Goal: Task Accomplishment & Management: Use online tool/utility

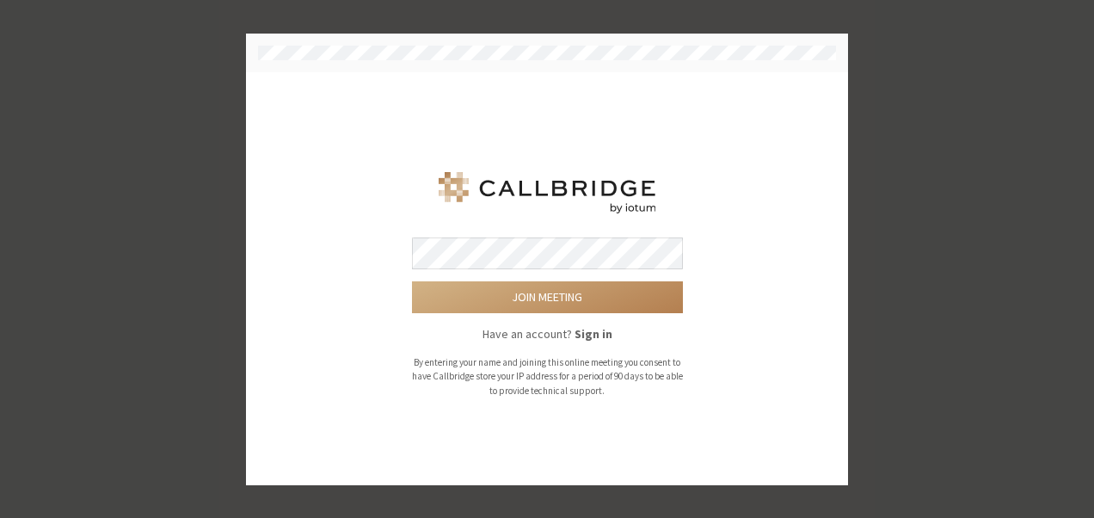
click at [412, 281] on button "Join meeting" at bounding box center [547, 297] width 271 height 32
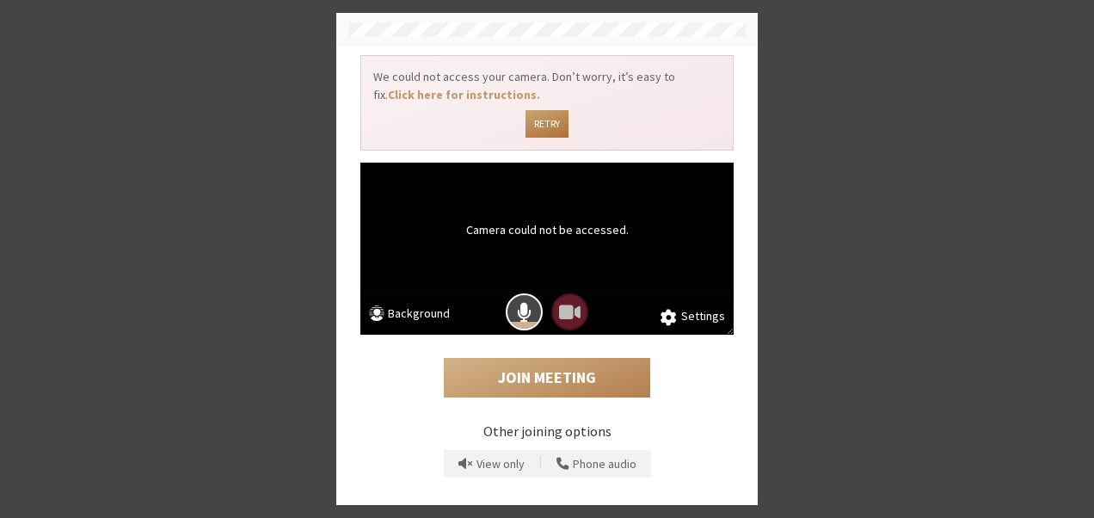
click at [538, 111] on button "Retry" at bounding box center [546, 124] width 42 height 28
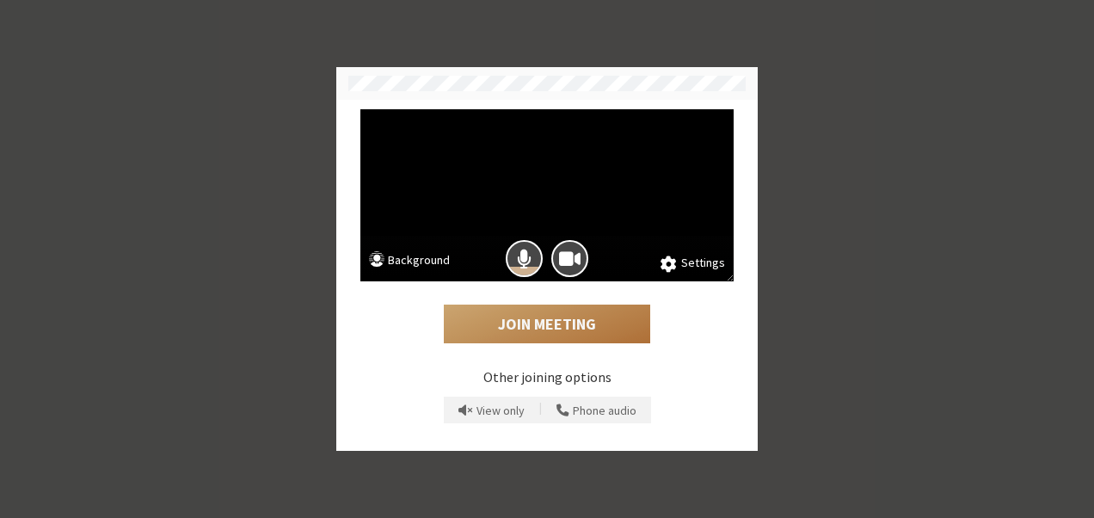
click at [559, 325] on button "Join Meeting" at bounding box center [547, 324] width 206 height 40
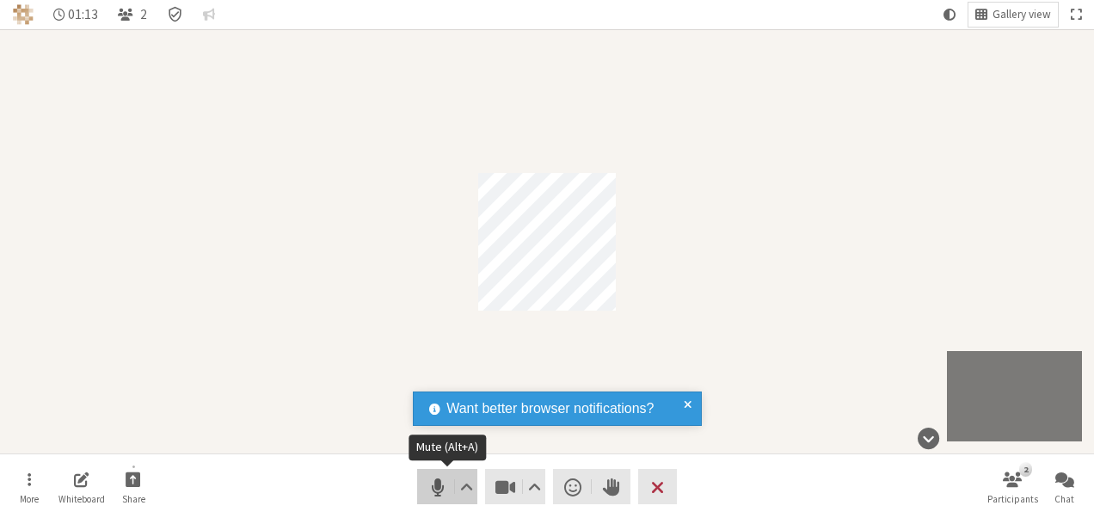
click at [440, 483] on span "Mute (Alt+A)" at bounding box center [438, 487] width 24 height 24
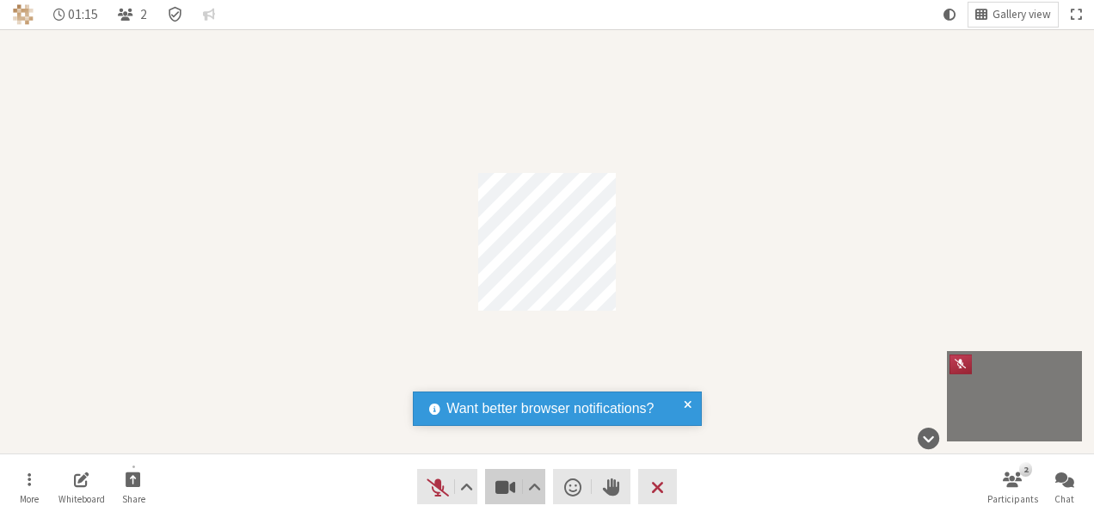
click at [505, 483] on span "Stop video (Alt+V)" at bounding box center [506, 487] width 24 height 24
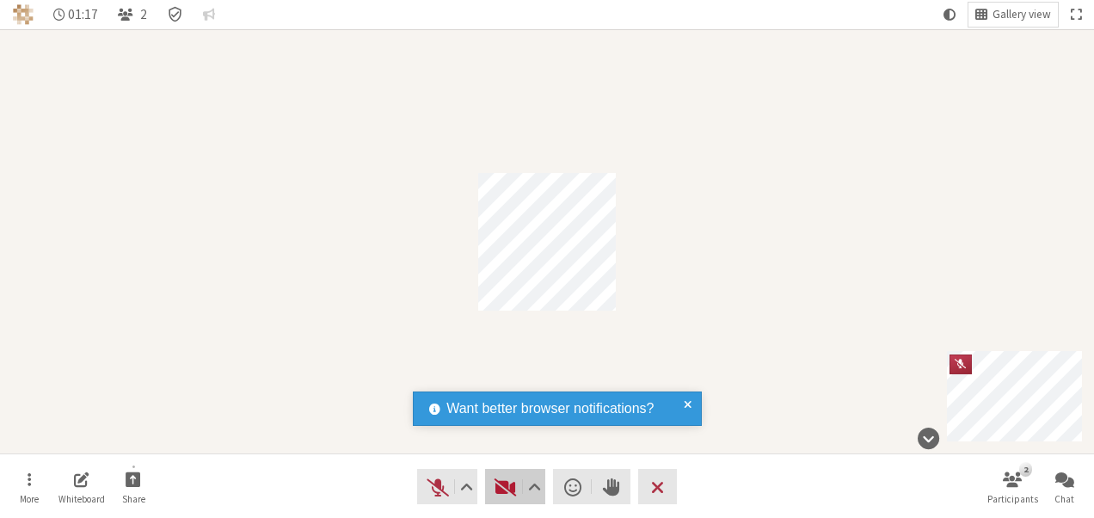
click at [505, 483] on span "Start video (Alt+V)" at bounding box center [506, 487] width 24 height 24
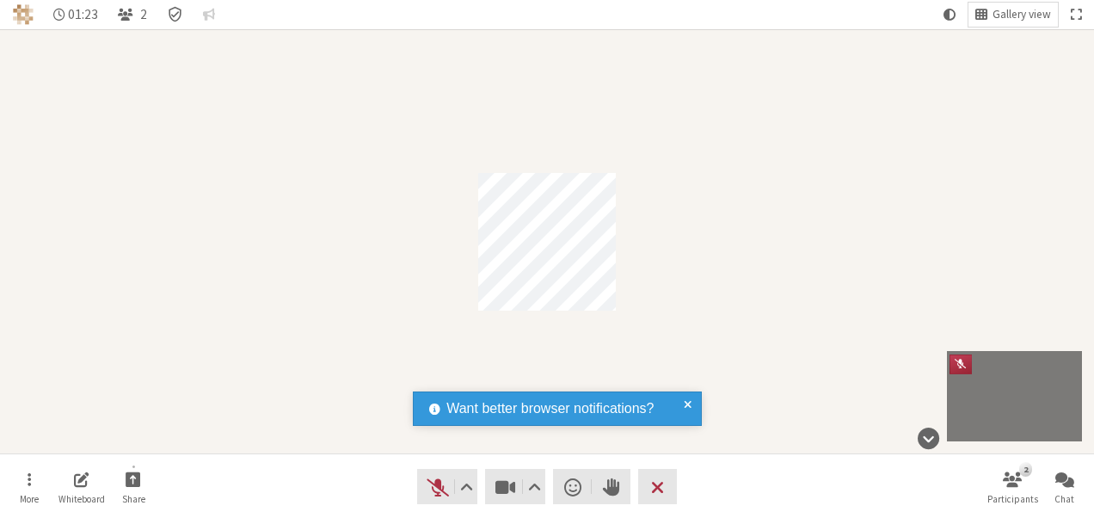
click at [693, 404] on div "Want better browser notifications? Receive alerts for chat messages and other i…" at bounding box center [557, 408] width 289 height 34
click at [690, 404] on span at bounding box center [688, 408] width 8 height 21
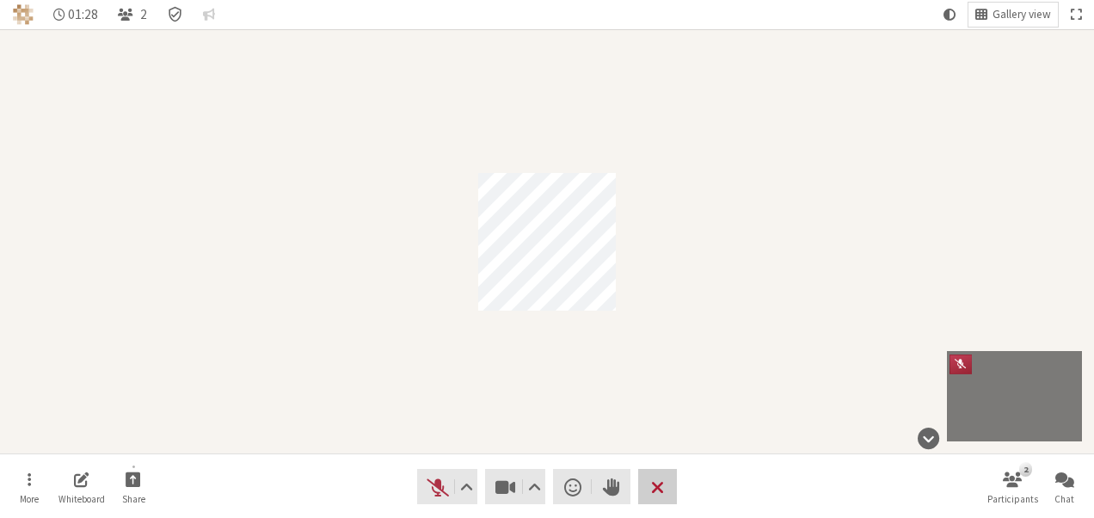
click at [657, 487] on span "Leave meeting" at bounding box center [657, 487] width 13 height 24
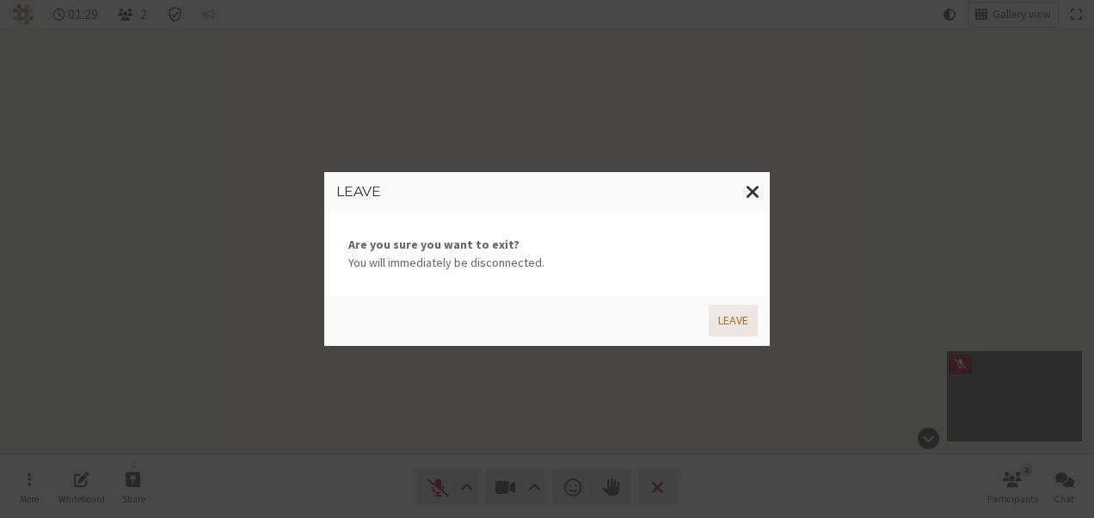
click at [717, 321] on button "Leave" at bounding box center [733, 320] width 49 height 32
